Goal: Find contact information: Find contact information

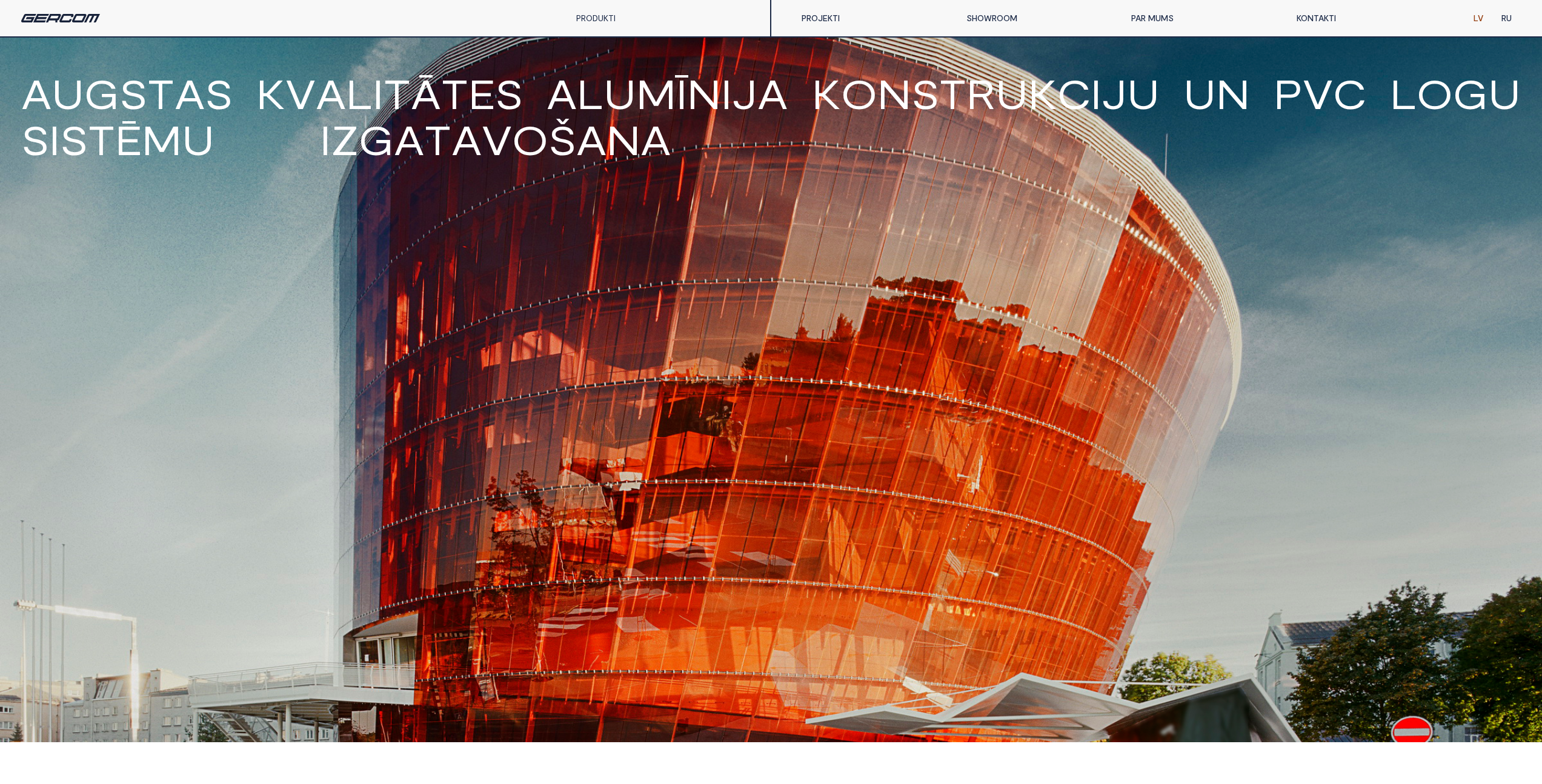
click at [1314, 16] on link "KONTAKTI" at bounding box center [1370, 18] width 165 height 24
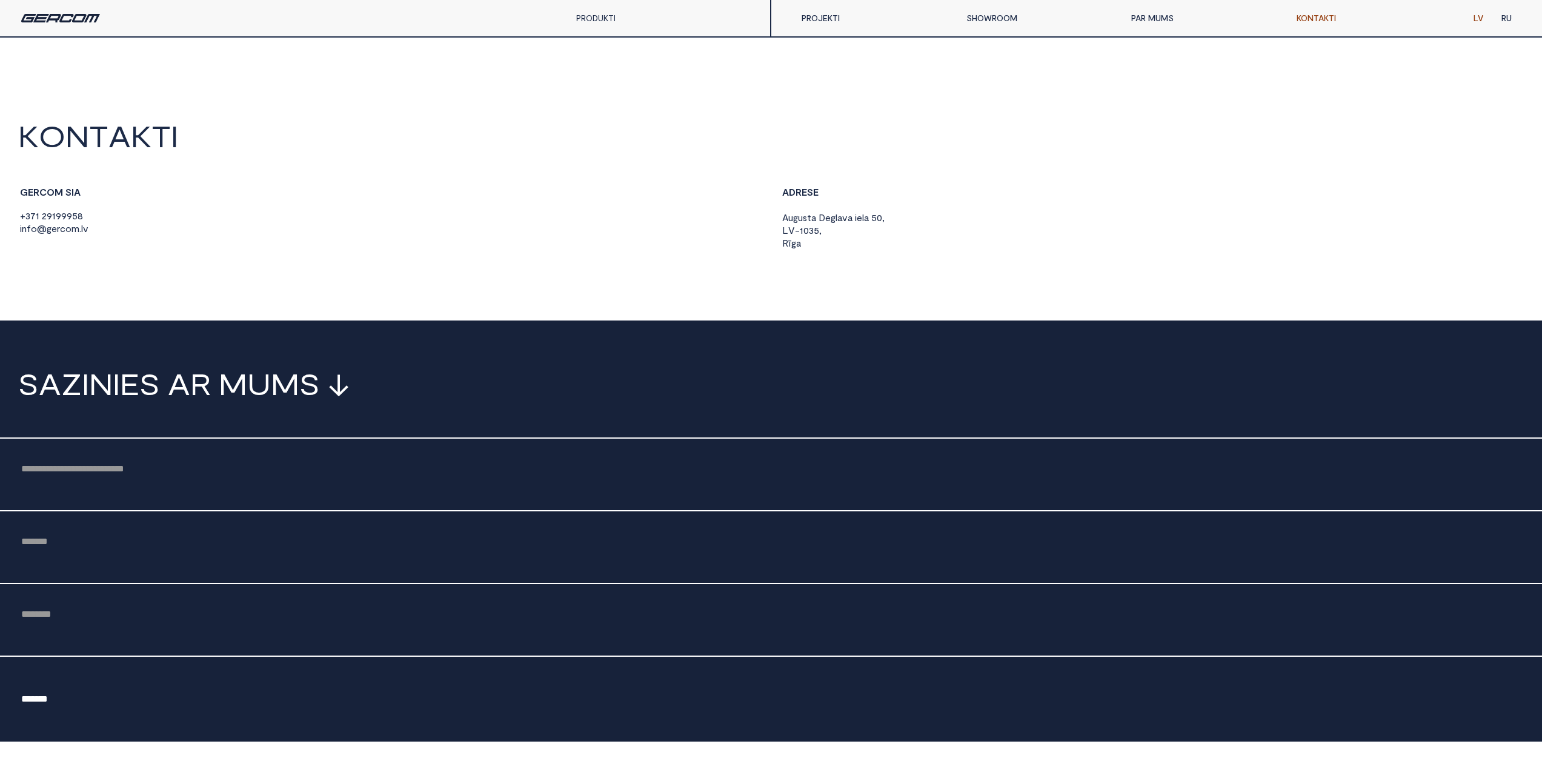
click at [17, 227] on body "K O N T A K T I G E R C O M S I A + 3 7 1 2 9 1 9 9 9 5 8 i n f o @ g e r c o m…" at bounding box center [771, 707] width 1542 height 1172
drag, startPoint x: 17, startPoint y: 228, endPoint x: 101, endPoint y: 226, distance: 84.0
click at [101, 226] on body "K O N T A K T I G E R C O M S I A + 3 7 1 2 9 1 9 9 9 5 8 i n f o @ g e r c o m…" at bounding box center [771, 707] width 1542 height 1172
copy span "i n f o @ g e r c o m . l v"
drag, startPoint x: 12, startPoint y: 212, endPoint x: 85, endPoint y: 212, distance: 73.0
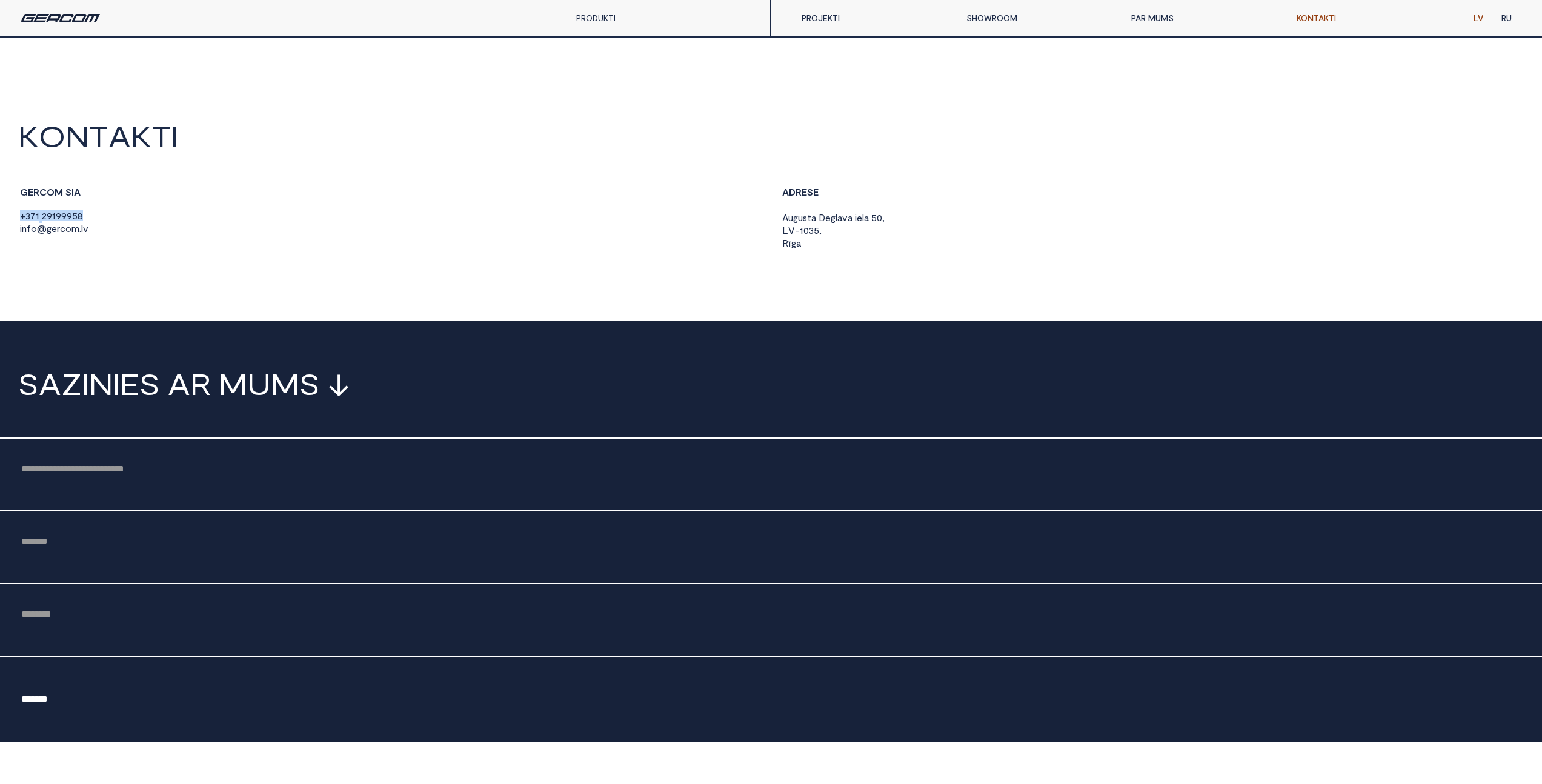
click at [85, 212] on body "K O N T A K T I G E R C O M S I A + 3 7 1 2 9 1 9 9 9 5 8 i n f o @ g e r c o m…" at bounding box center [771, 707] width 1542 height 1172
copy div "+ 3 7 1 2 9 1 9 9 9 5 8"
click at [125, 210] on div "G E R C O M S I A + 3 7 1 2 9 1 9 9 9 5 8 i n f o @ g e r c o m . l v" at bounding box center [390, 211] width 744 height 49
click at [66, 216] on span "9" at bounding box center [69, 216] width 6 height 11
drag, startPoint x: 13, startPoint y: 216, endPoint x: 52, endPoint y: 217, distance: 39.0
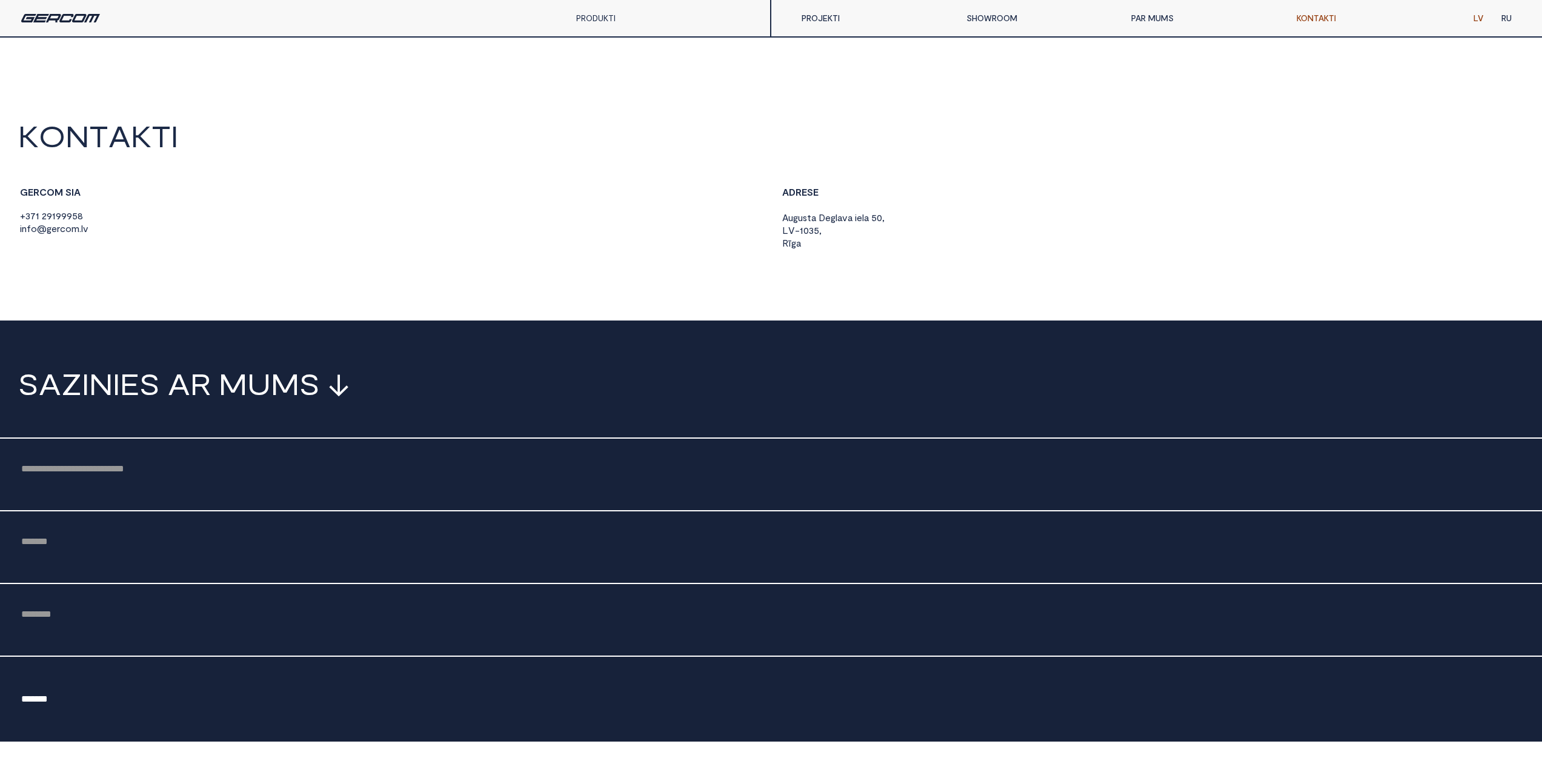
click at [13, 216] on body "K O N T A K T I G E R C O M S I A + 3 7 1 2 9 1 9 9 9 5 8 i n f o @ g e r c o m…" at bounding box center [771, 707] width 1542 height 1172
click at [53, 217] on span "1" at bounding box center [54, 216] width 4 height 11
click at [56, 216] on span "2 9 1 9 9 9 5 8" at bounding box center [62, 216] width 42 height 12
click at [47, 214] on span "9" at bounding box center [49, 216] width 6 height 11
click at [45, 24] on div "PRODUKTI ALUMĪNIJS PVC PILNSTIKLA KONSTRUKCIJAS AIZSARGSLĒĢI" at bounding box center [386, 18] width 771 height 37
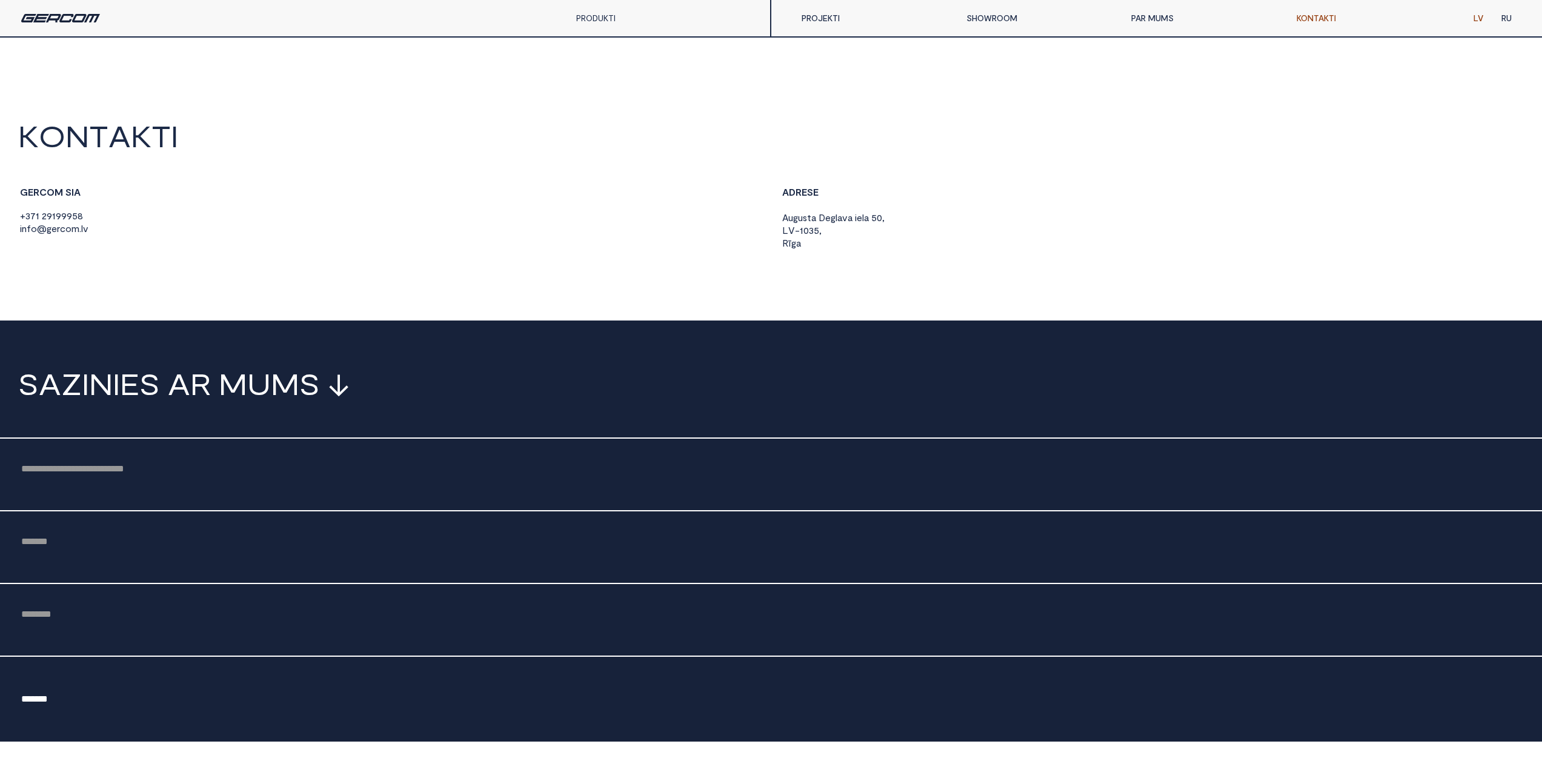
click at [49, 22] on img at bounding box center [61, 18] width 79 height 9
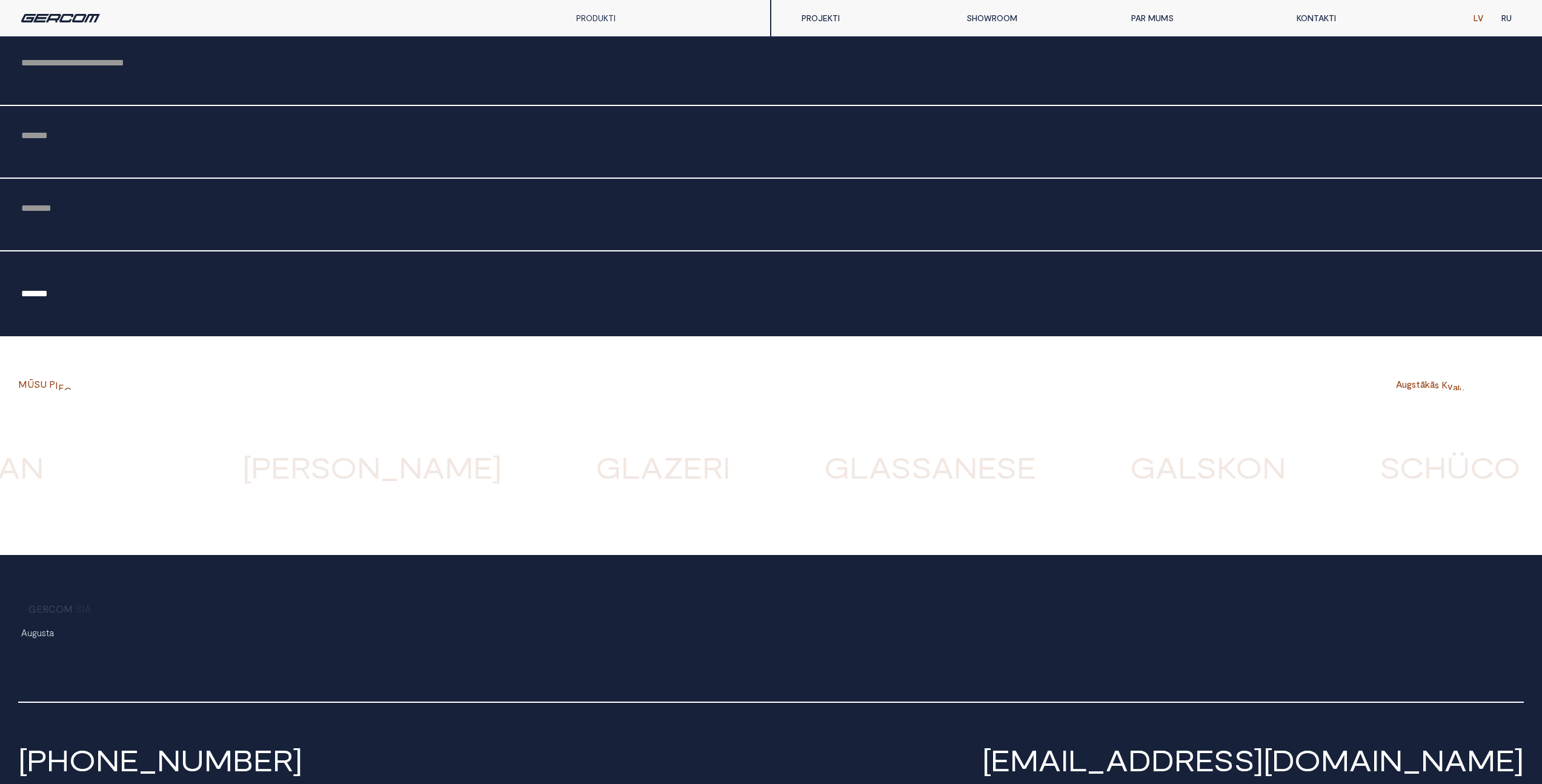
scroll to position [3446, 0]
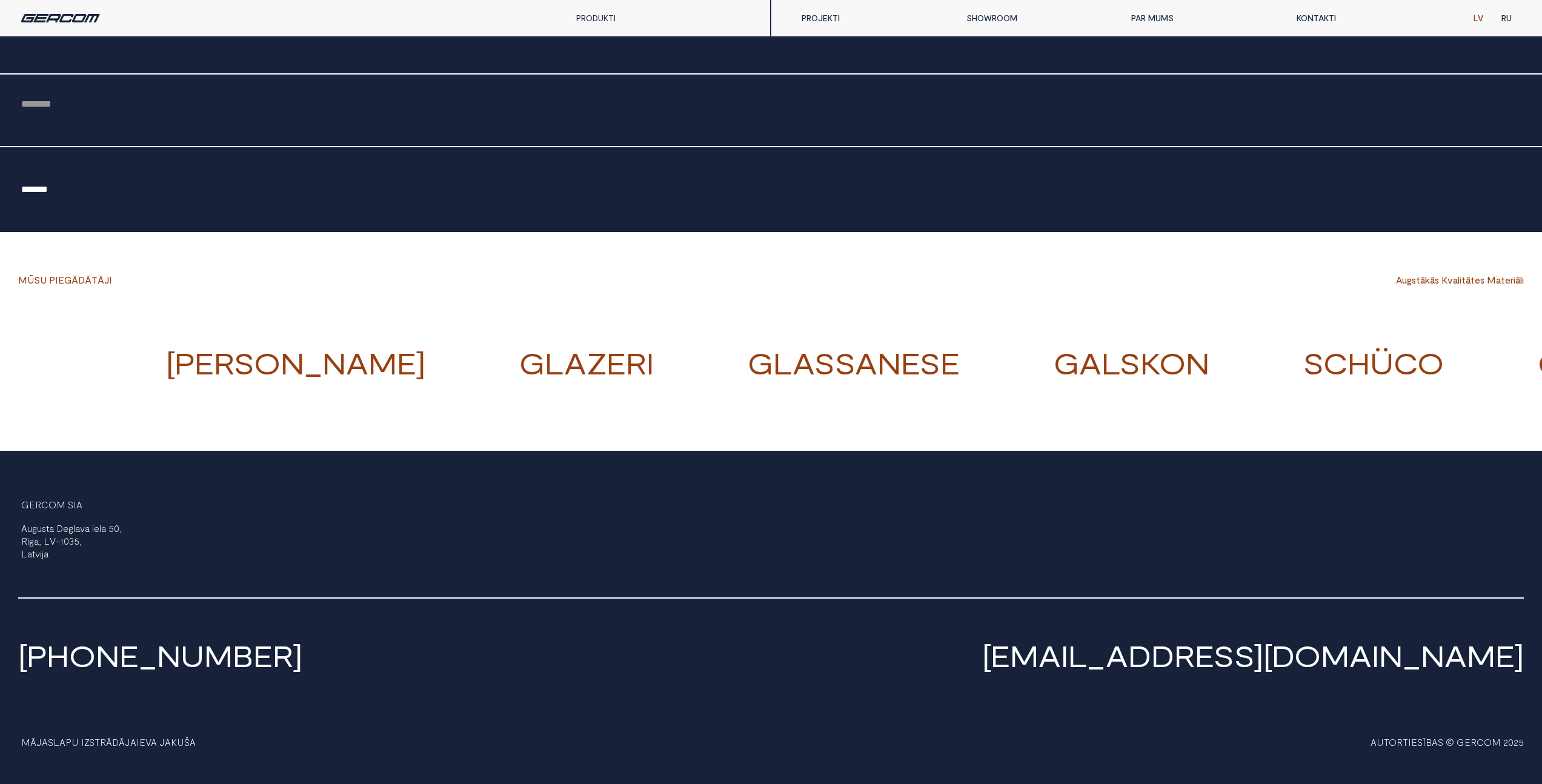
click at [147, 661] on link "[PHONE_NUMBER]" at bounding box center [161, 655] width 284 height 35
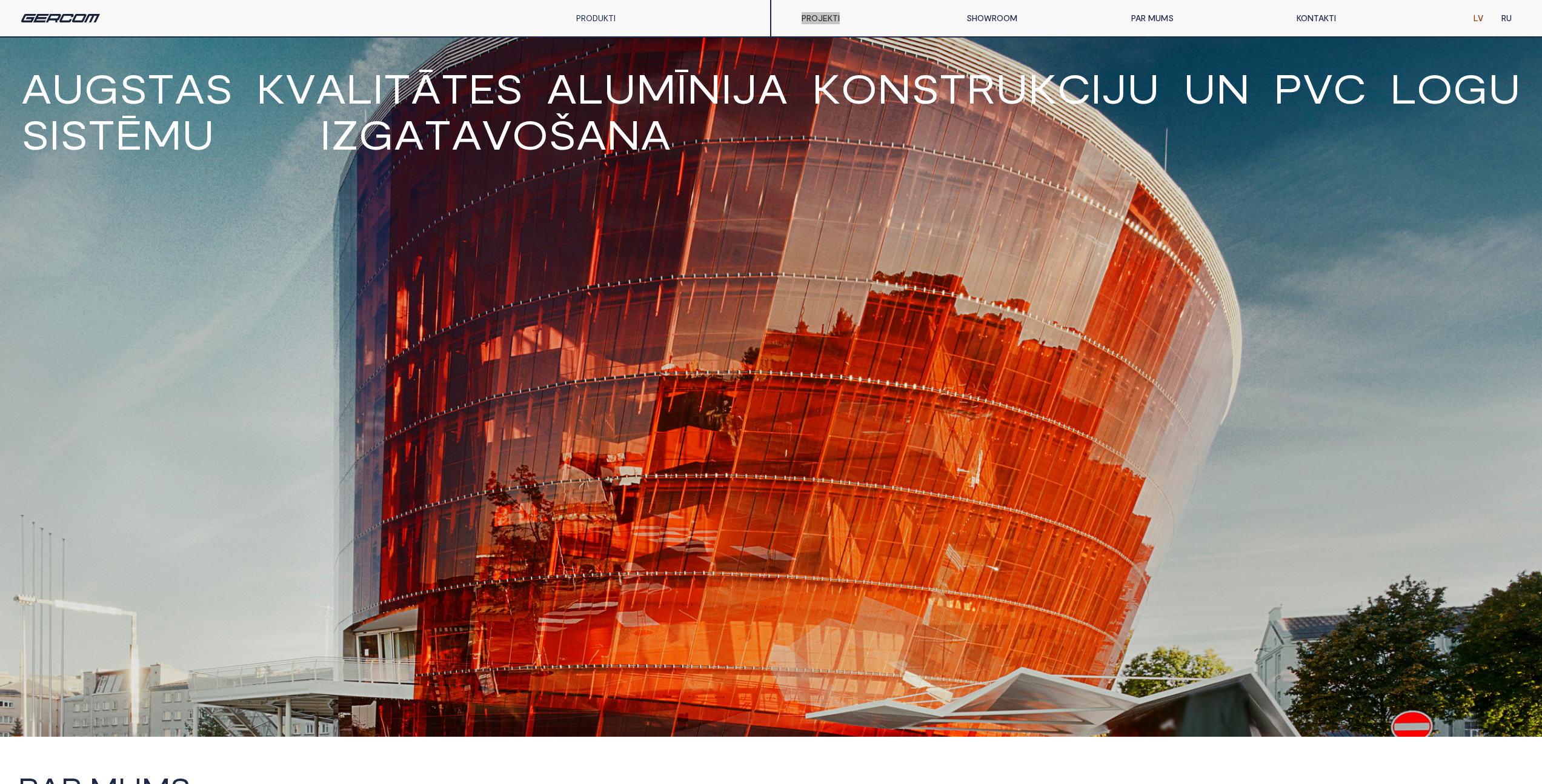
scroll to position [0, 0]
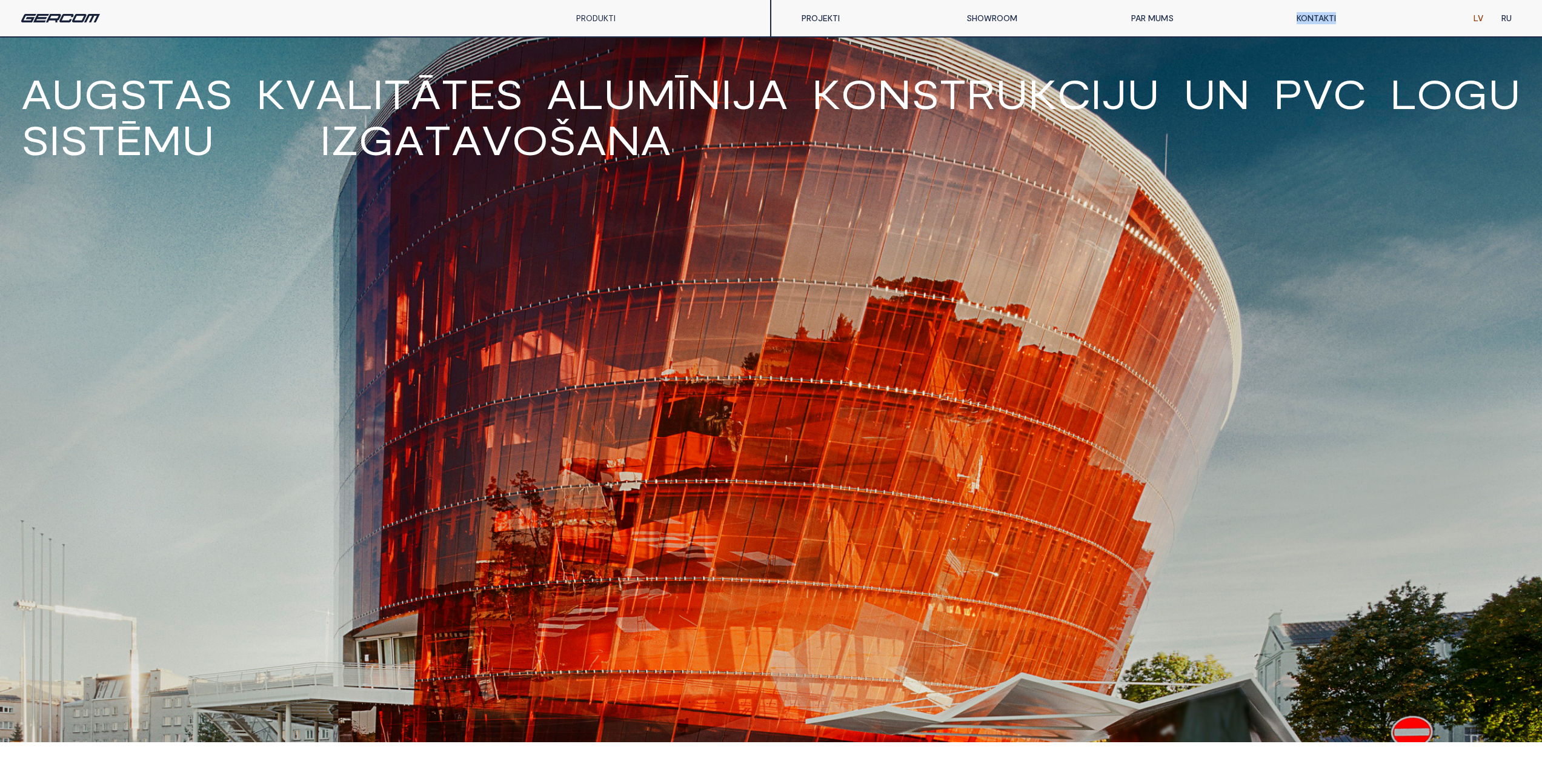
click at [988, 14] on link "SHOWROOM" at bounding box center [1040, 18] width 165 height 24
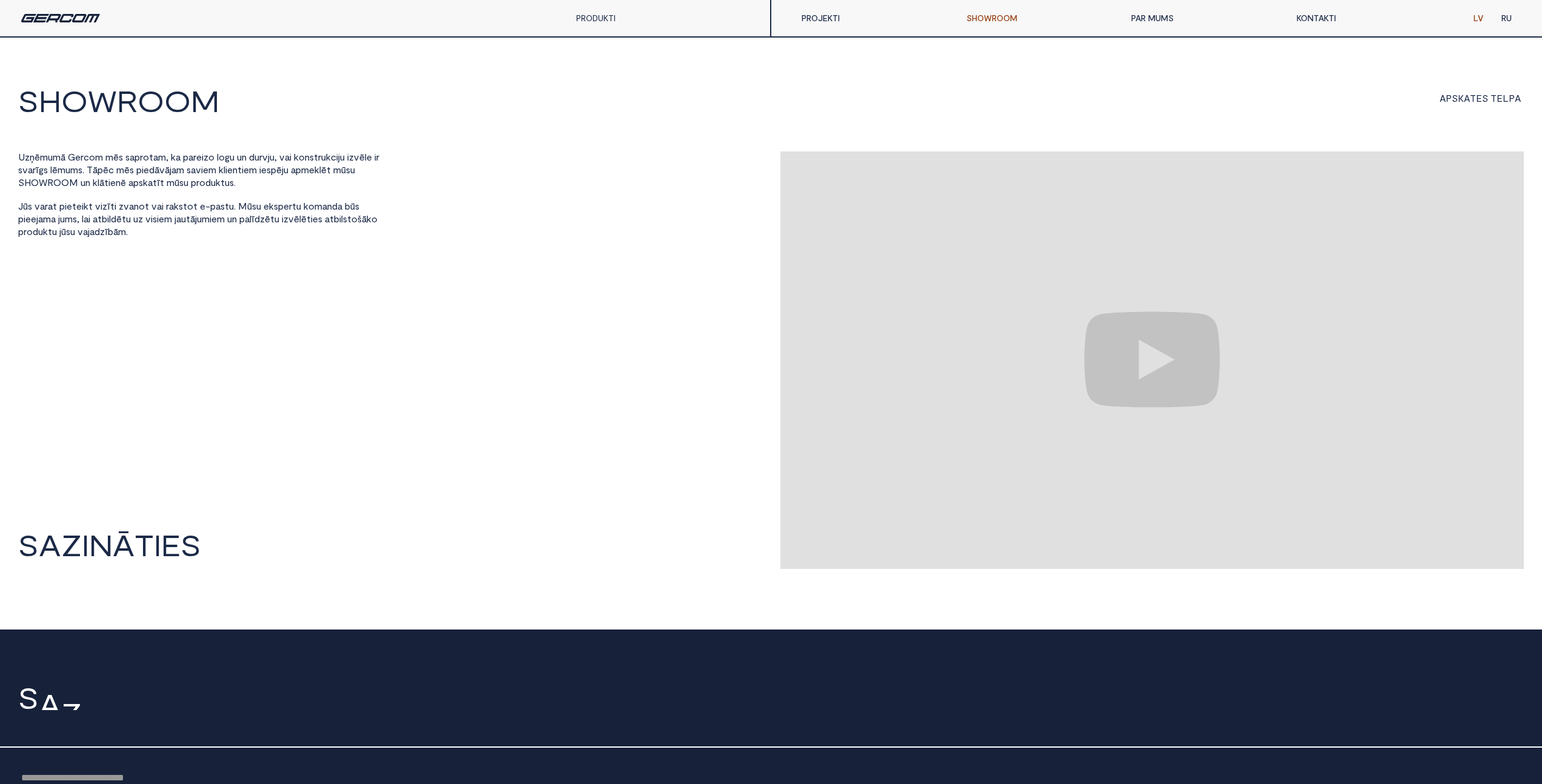
scroll to position [48, 0]
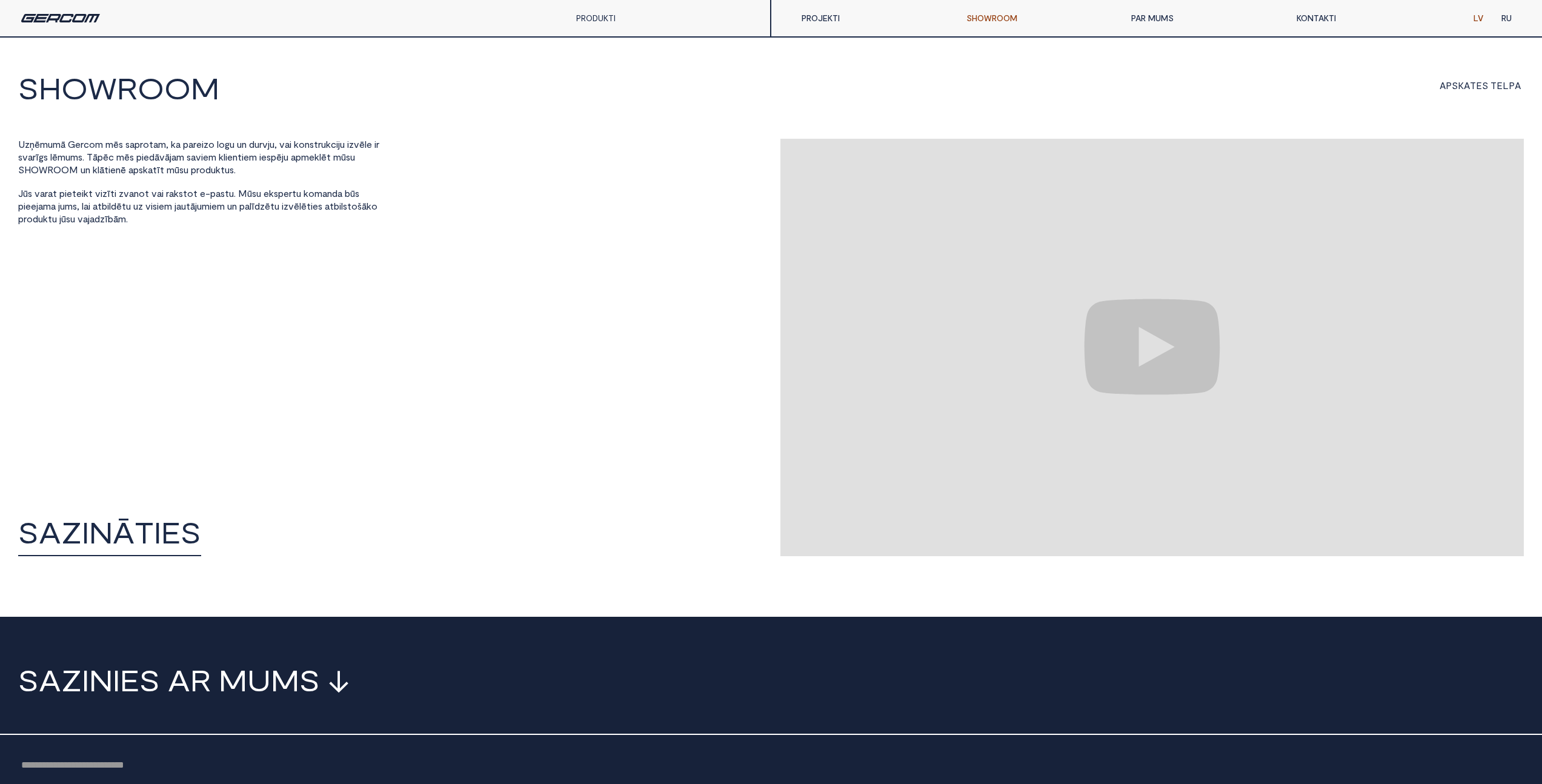
click at [127, 543] on span "Ā" at bounding box center [123, 532] width 22 height 29
